Goal: Information Seeking & Learning: Understand process/instructions

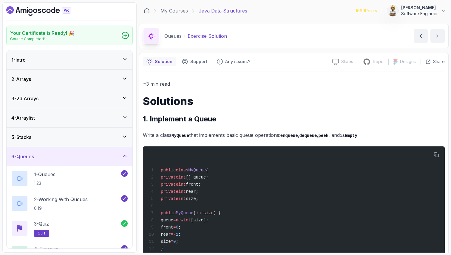
scroll to position [227, 0]
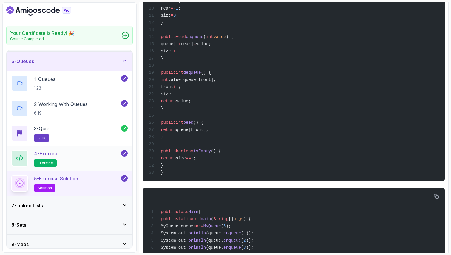
click at [62, 150] on div "4 - Exercise exercise" at bounding box center [70, 158] width 126 height 25
click at [63, 154] on div "4 - Exercise exercise" at bounding box center [65, 158] width 109 height 17
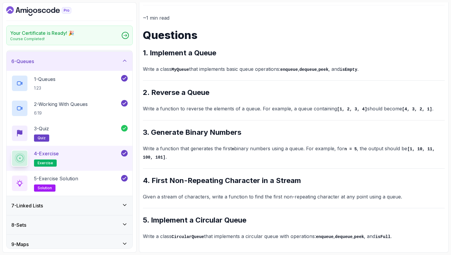
scroll to position [66, 0]
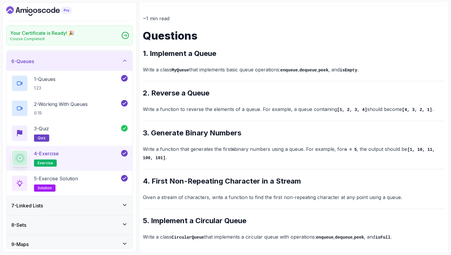
click at [193, 97] on h2 "2. Reverse a Queue" at bounding box center [294, 94] width 302 height 10
drag, startPoint x: 212, startPoint y: 94, endPoint x: 151, endPoint y: 93, distance: 61.1
click at [151, 93] on h2 "2. Reverse a Queue" at bounding box center [294, 94] width 302 height 10
copy h2 "Reverse a Queue"
click at [78, 179] on p "5 - Exercise Solution" at bounding box center [56, 178] width 44 height 7
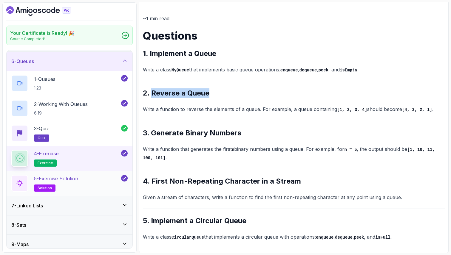
scroll to position [227, 0]
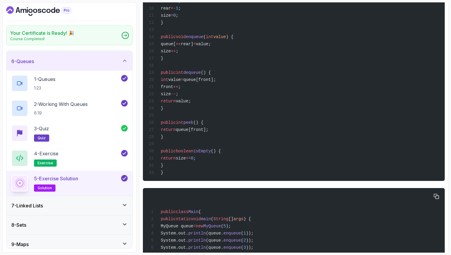
click at [190, 212] on div "public class Main { public static void main ( String [] args ) { MyQueue queue …" at bounding box center [294, 240] width 292 height 97
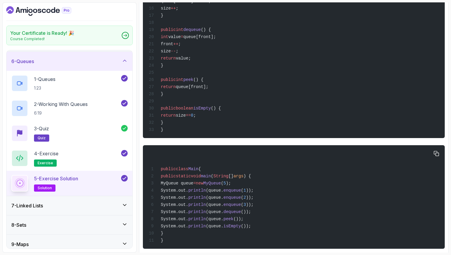
scroll to position [274, 0]
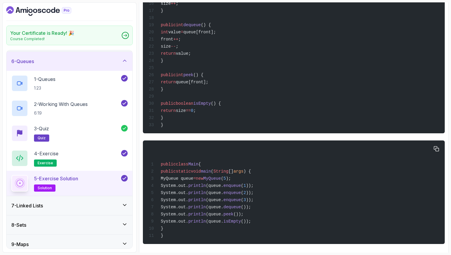
click at [228, 174] on span "String" at bounding box center [220, 171] width 15 height 5
click at [231, 181] on span ");" at bounding box center [228, 178] width 5 height 5
drag, startPoint x: 181, startPoint y: 190, endPoint x: 267, endPoint y: 189, distance: 86.7
click at [267, 189] on div "public class Main { public static void main ( String [] args ) { MyQueue queue …" at bounding box center [294, 192] width 292 height 97
click at [230, 161] on div "public class Main { public static void main ( String [] args ) { MyQueue queue …" at bounding box center [294, 192] width 292 height 97
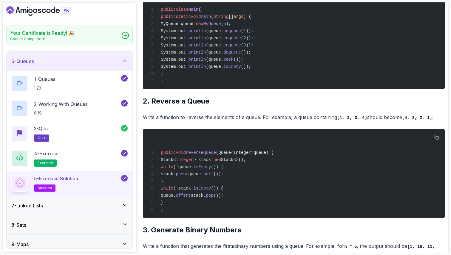
scroll to position [441, 0]
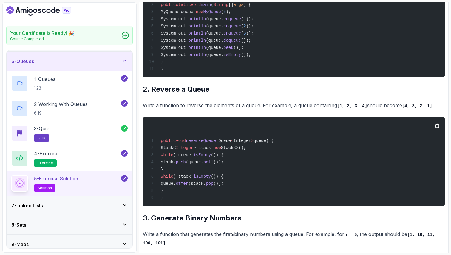
click at [214, 143] on span "reverseQueue" at bounding box center [201, 141] width 30 height 5
click at [211, 151] on span "> stack" at bounding box center [202, 148] width 18 height 5
drag, startPoint x: 268, startPoint y: 161, endPoint x: 168, endPoint y: 164, distance: 100.2
click at [168, 164] on div "public void reverseQueue (Queue < Integer > queue) { Stack< Integer > stack = n…" at bounding box center [294, 162] width 292 height 82
copy span "Stack< Integer > stack = new Stack<>();"
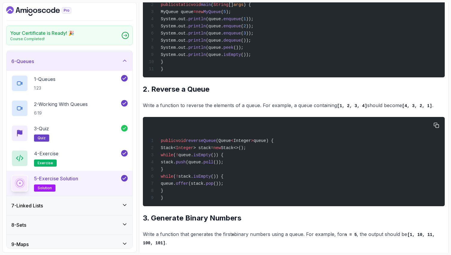
click at [173, 158] on span "while" at bounding box center [167, 155] width 13 height 5
click at [197, 172] on div "public void reverseQueue (Queue < Integer > queue) { Stack< Integer > stack = n…" at bounding box center [294, 162] width 292 height 82
click at [208, 158] on span "isEmpty" at bounding box center [202, 155] width 18 height 5
drag, startPoint x: 365, startPoint y: 119, endPoint x: 335, endPoint y: 119, distance: 30.1
click at [335, 110] on p "Write a function to reverse the elements of a queue. For example, a queue conta…" at bounding box center [294, 105] width 302 height 9
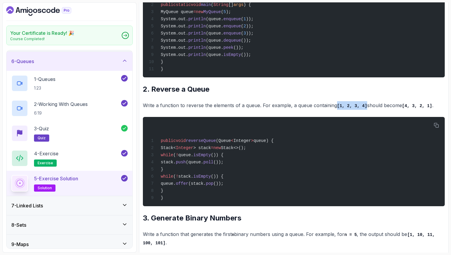
copy p "[1, 2, 3, 4]"
click at [81, 151] on div "4 - Exercise exercise" at bounding box center [65, 158] width 109 height 17
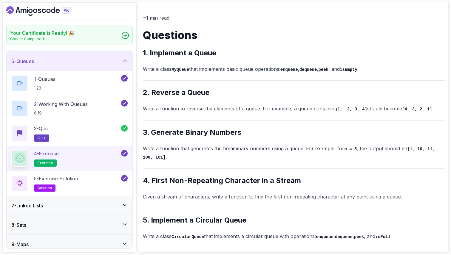
scroll to position [66, 0]
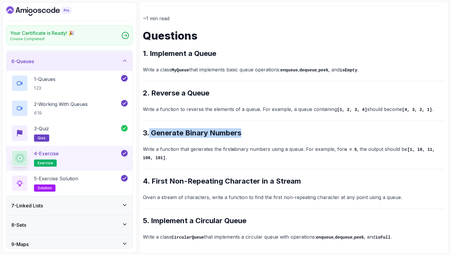
drag, startPoint x: 249, startPoint y: 133, endPoint x: 150, endPoint y: 134, distance: 98.4
click at [150, 134] on h2 "3. Generate Binary Numbers" at bounding box center [294, 133] width 302 height 10
copy h2 "Generate Binary Numbers"
click at [95, 183] on div "5 - Exercise Solution solution" at bounding box center [65, 183] width 109 height 17
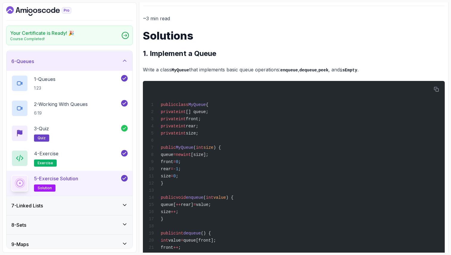
scroll to position [441, 0]
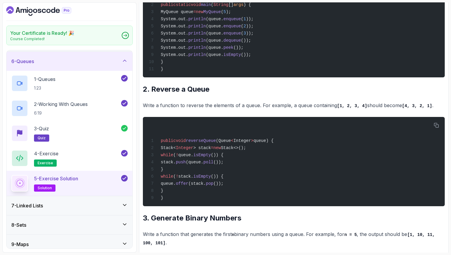
click at [197, 223] on h2 "3. Generate Binary Numbers" at bounding box center [294, 219] width 302 height 10
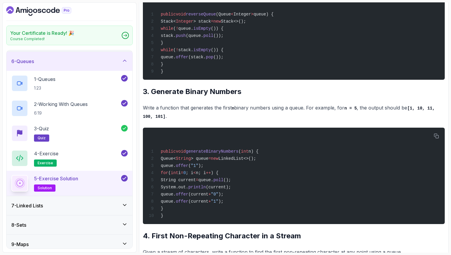
scroll to position [572, 0]
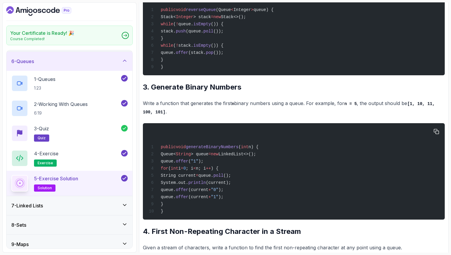
click at [176, 157] on span "Queue<" at bounding box center [168, 154] width 15 height 5
drag, startPoint x: 166, startPoint y: 185, endPoint x: 256, endPoint y: 187, distance: 89.7
click at [256, 187] on div "public void generateBinaryNumbers ( int n) { Queue< String > queue = new Linked…" at bounding box center [294, 171] width 292 height 89
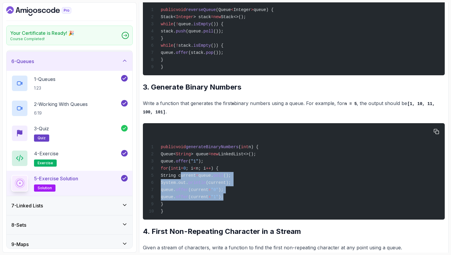
drag, startPoint x: 181, startPoint y: 193, endPoint x: 261, endPoint y: 216, distance: 83.2
click at [261, 216] on div "public void generateBinaryNumbers ( int n) { Queue< String > queue = new Linked…" at bounding box center [294, 171] width 292 height 89
copy code "String current = queue. poll (); System.out. println (current); queue. offer (c…"
